Goal: Obtain resource: Download file/media

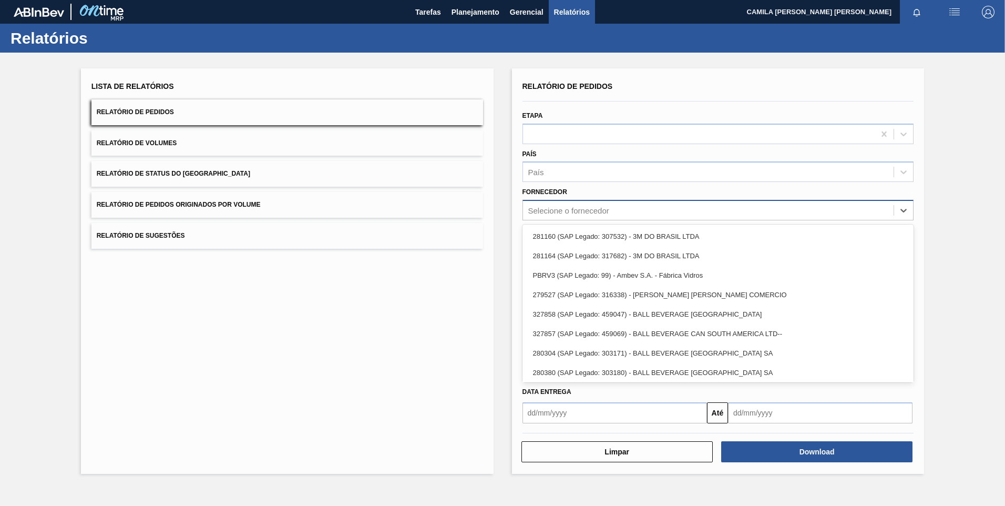
click at [578, 216] on div "Selecione o fornecedor" at bounding box center [708, 210] width 371 height 15
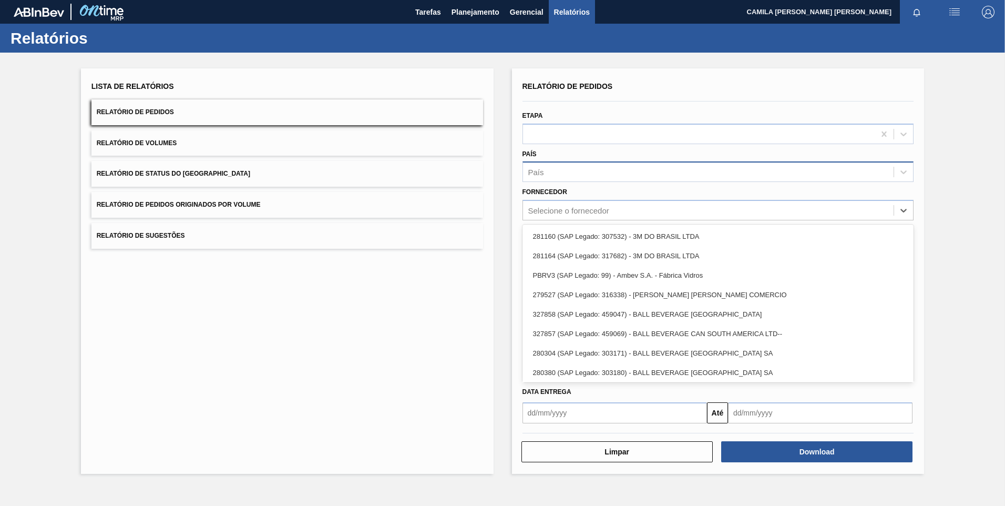
click at [578, 177] on div "País" at bounding box center [708, 172] width 371 height 15
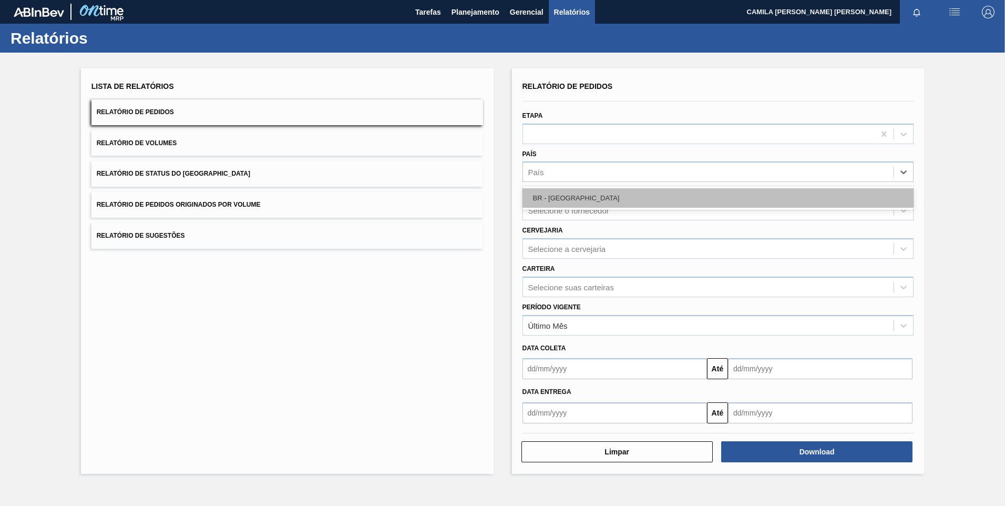
click at [582, 201] on div "BR - [GEOGRAPHIC_DATA]" at bounding box center [719, 197] width 392 height 19
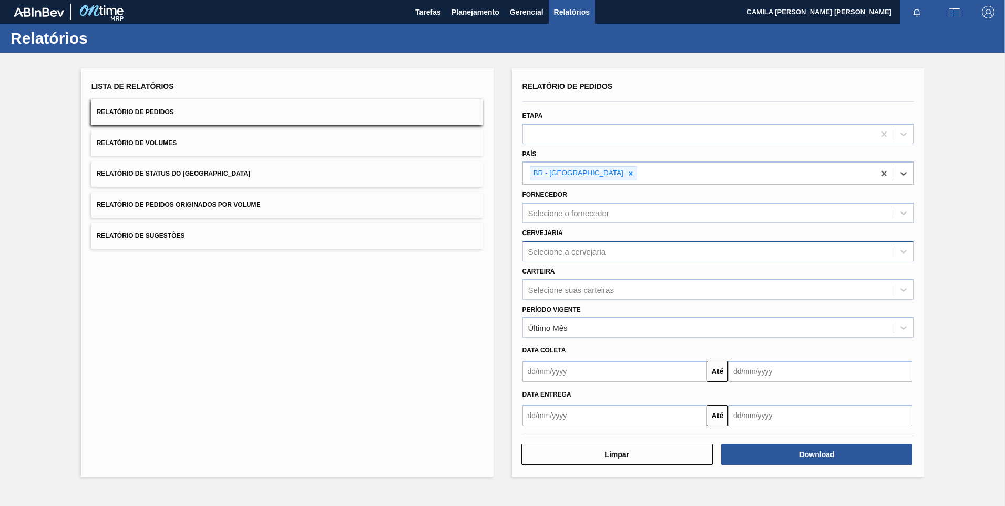
click at [574, 249] on div "Selecione a cervejaria" at bounding box center [567, 251] width 78 height 9
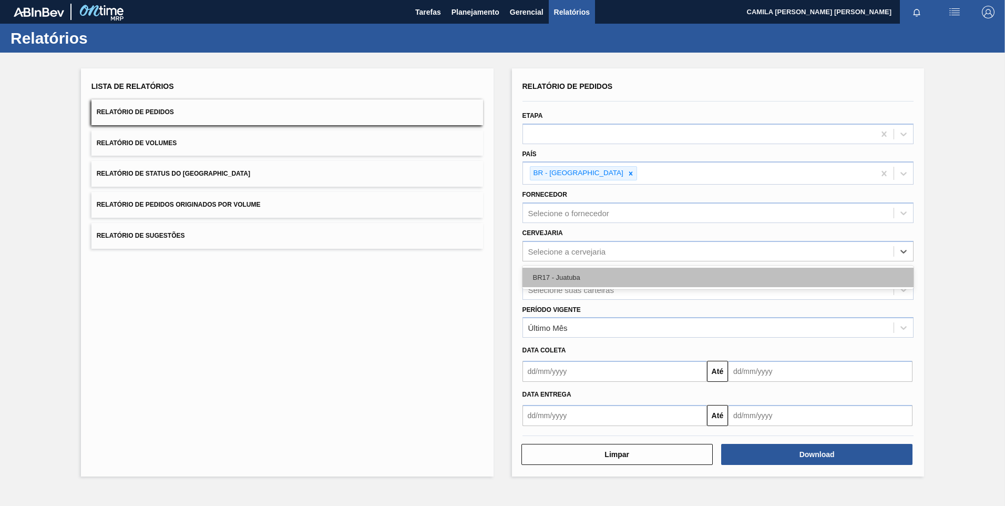
click at [578, 283] on div "BR17 - Juatuba" at bounding box center [719, 277] width 392 height 19
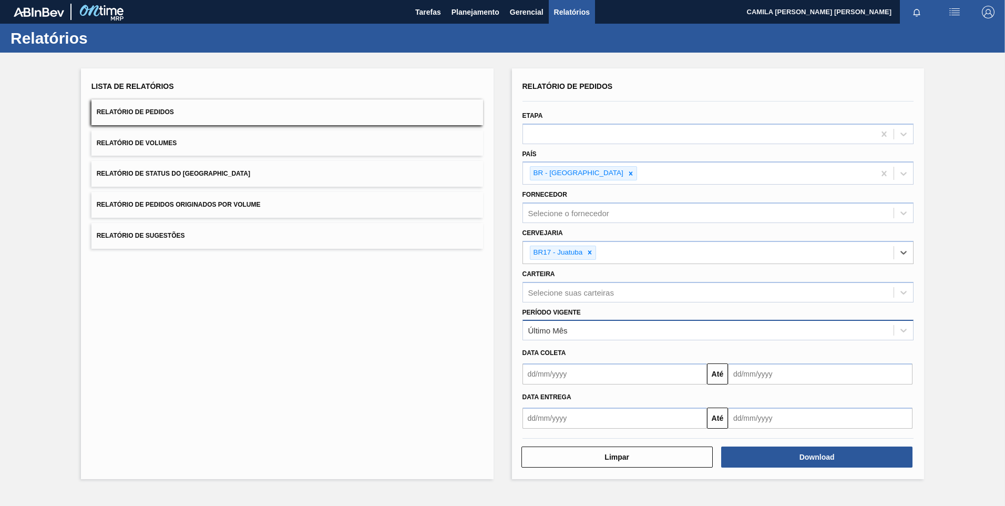
click at [580, 329] on div "Último Mês" at bounding box center [708, 330] width 371 height 15
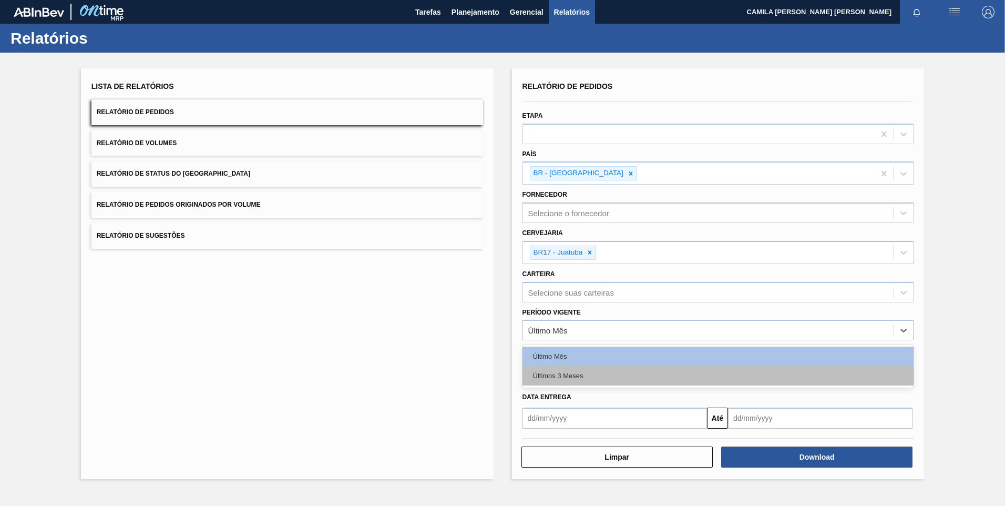
click at [562, 376] on div "Últimos 3 Meses" at bounding box center [719, 375] width 392 height 19
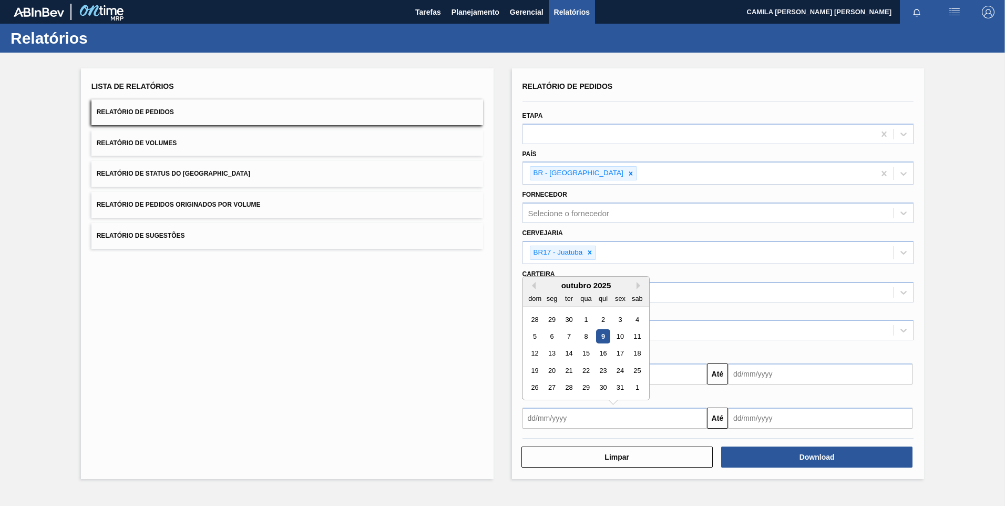
click at [534, 418] on input "text" at bounding box center [615, 417] width 185 height 21
click at [533, 284] on button "Previous Month" at bounding box center [531, 285] width 7 height 7
click at [550, 317] on div "1" at bounding box center [552, 319] width 14 height 14
type input "[DATE]"
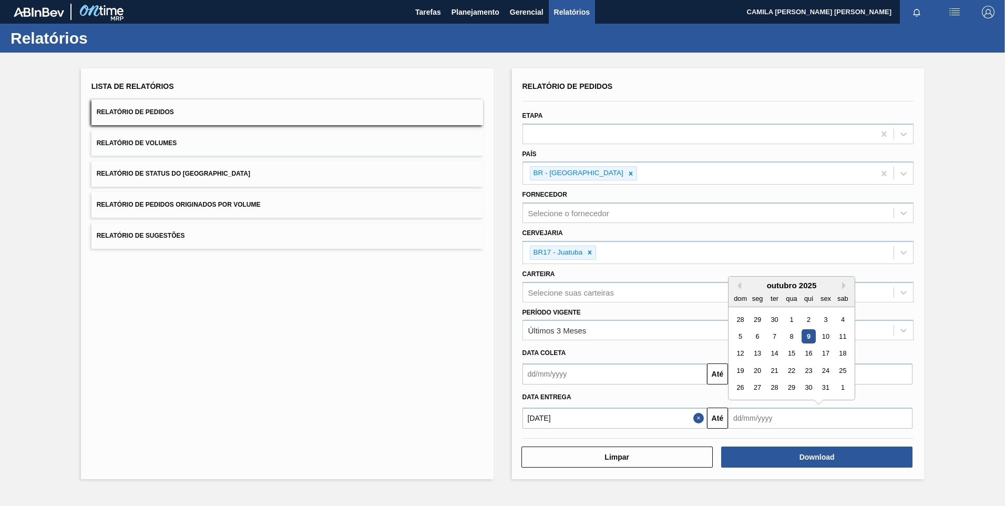
click at [793, 421] on input "text" at bounding box center [820, 417] width 185 height 21
click at [844, 289] on button "Next Month" at bounding box center [845, 285] width 7 height 7
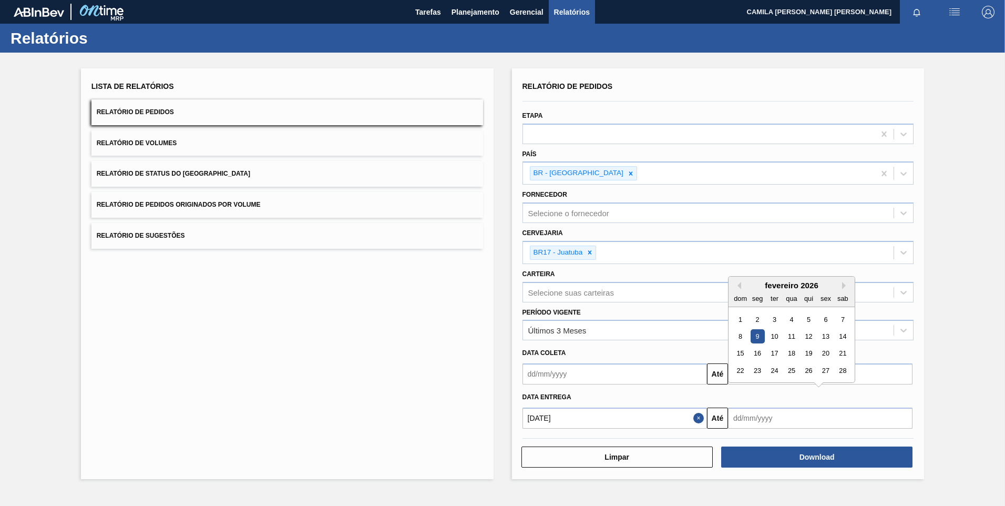
click at [738, 290] on div "dom seg ter qua qui sex sab" at bounding box center [792, 298] width 126 height 17
click at [739, 289] on button "Previous Month" at bounding box center [737, 285] width 7 height 7
click at [838, 388] on div "31" at bounding box center [843, 387] width 14 height 14
type input "[DATE]"
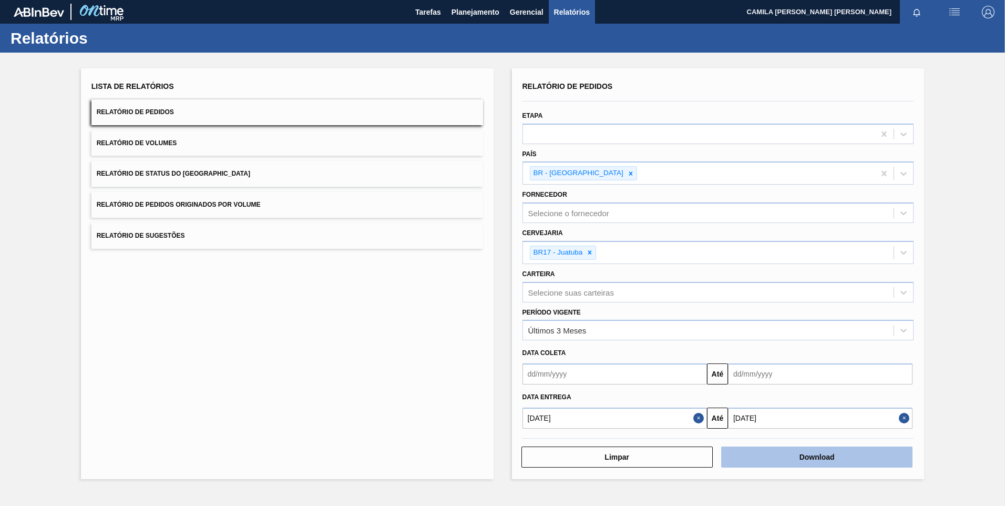
click at [817, 449] on button "Download" at bounding box center [816, 456] width 191 height 21
